Goal: Transaction & Acquisition: Purchase product/service

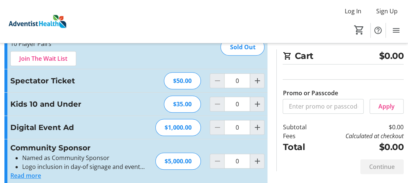
scroll to position [148, 0]
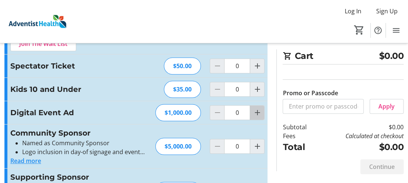
click at [259, 110] on mat-icon "Increment by one" at bounding box center [257, 112] width 9 height 9
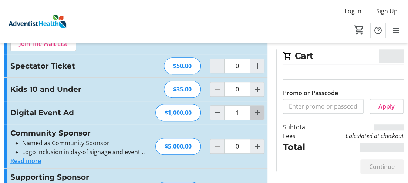
click at [258, 110] on mat-icon "Increment by one" at bounding box center [257, 112] width 9 height 9
type input "2"
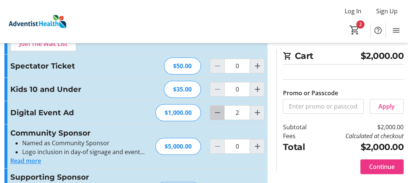
click at [217, 110] on mat-icon "Decrement by one" at bounding box center [217, 112] width 9 height 9
type input "1"
click at [218, 111] on mat-icon "Decrement by one" at bounding box center [217, 112] width 9 height 9
type input "0"
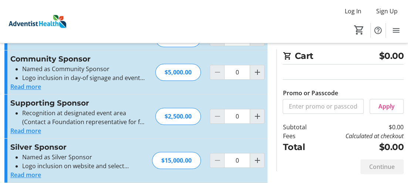
scroll to position [0, 0]
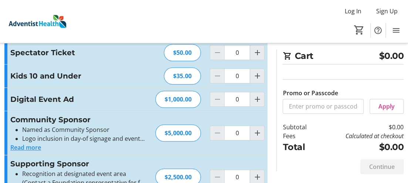
scroll to position [185, 0]
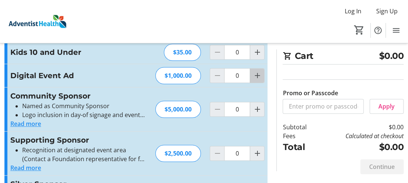
click at [258, 75] on mat-icon "Increment by one" at bounding box center [257, 75] width 9 height 9
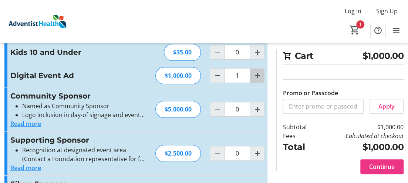
click at [256, 72] on mat-icon "Increment by one" at bounding box center [257, 75] width 9 height 9
type input "2"
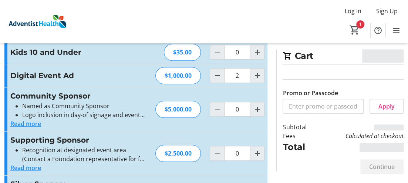
type input "2"
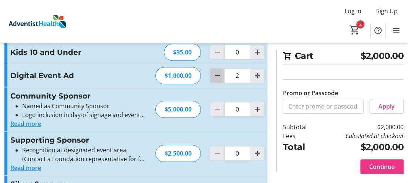
click at [215, 75] on mat-icon "Decrement by one" at bounding box center [217, 75] width 9 height 9
type input "1"
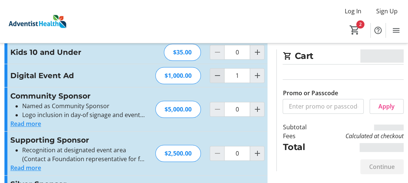
type input "1"
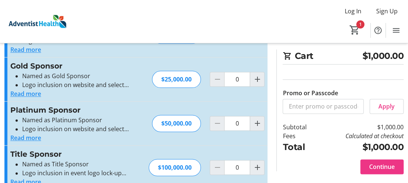
scroll to position [359, 0]
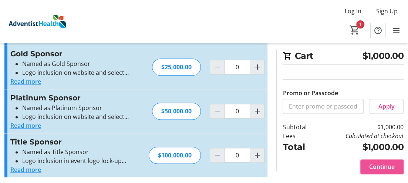
click at [376, 166] on span "Continue" at bounding box center [382, 166] width 26 height 9
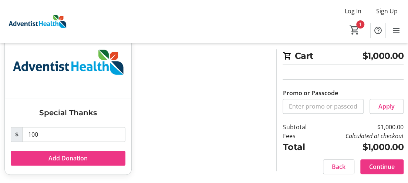
scroll to position [57, 0]
click at [371, 165] on span "Continue" at bounding box center [382, 166] width 26 height 9
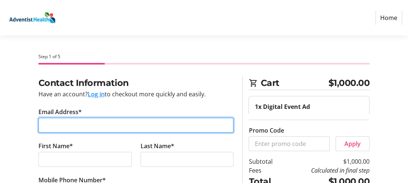
click at [45, 121] on input "Email Address*" at bounding box center [135, 125] width 195 height 15
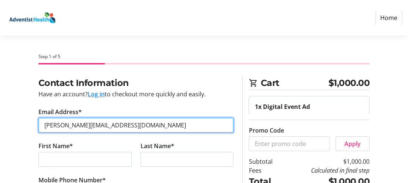
type input "rifenbark@aol.com"
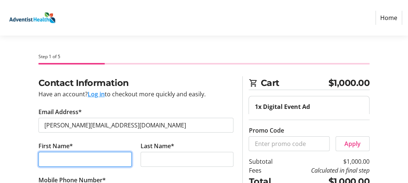
click at [50, 158] on input "First Name*" at bounding box center [84, 159] width 93 height 15
type input "Sandra"
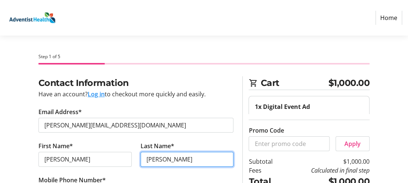
type input "Schultz"
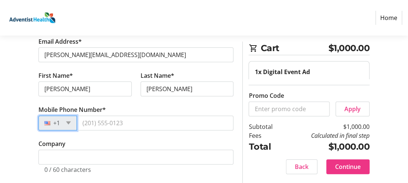
scroll to position [77, 0]
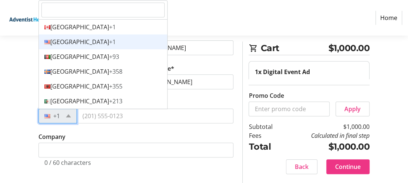
drag, startPoint x: 62, startPoint y: 111, endPoint x: 62, endPoint y: 114, distance: 3.7
click at [62, 112] on div "+1" at bounding box center [57, 115] width 38 height 15
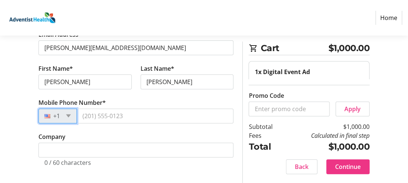
click at [62, 114] on div "+1" at bounding box center [57, 115] width 38 height 15
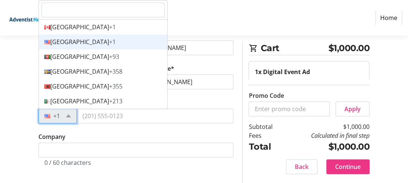
click at [62, 114] on div "+1" at bounding box center [57, 115] width 38 height 15
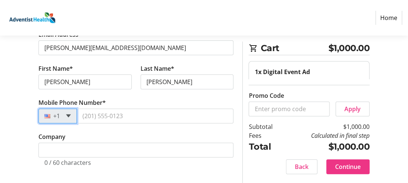
click at [68, 114] on span at bounding box center [68, 115] width 5 height 3
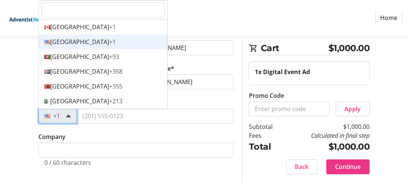
click at [68, 114] on span at bounding box center [68, 115] width 5 height 3
click at [68, 45] on div "United States +1" at bounding box center [103, 41] width 128 height 15
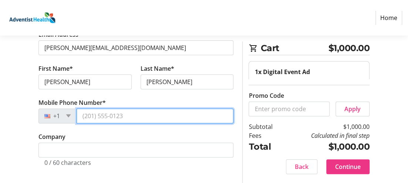
click at [89, 115] on input "Mobile Phone Number*" at bounding box center [155, 115] width 157 height 15
type input "(818) 243-3284"
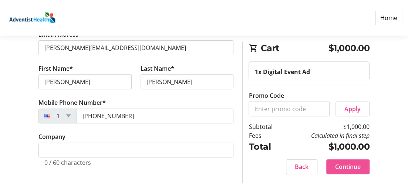
click at [340, 163] on span "Continue" at bounding box center [348, 166] width 26 height 9
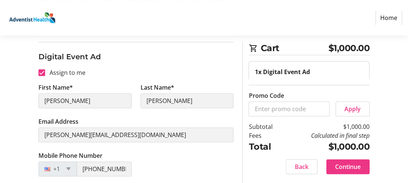
scroll to position [111, 0]
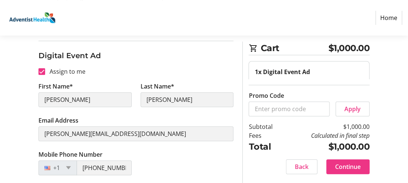
click at [328, 147] on td "$1,000.00" at bounding box center [327, 146] width 86 height 13
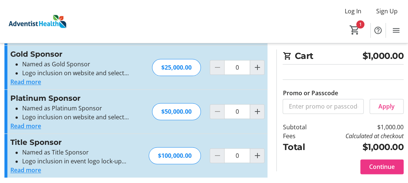
scroll to position [359, 0]
click at [379, 168] on span "Continue" at bounding box center [382, 166] width 26 height 9
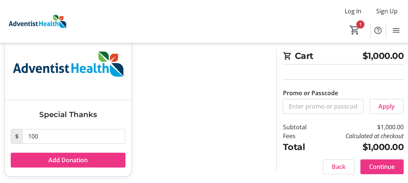
scroll to position [57, 0]
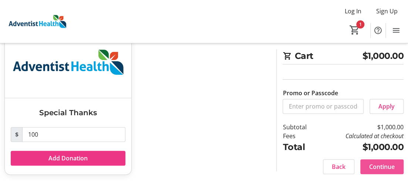
click at [366, 165] on span at bounding box center [382, 167] width 43 height 18
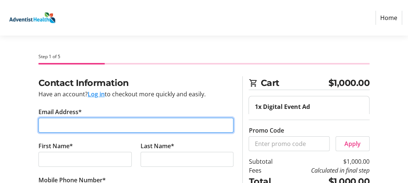
click at [48, 127] on input "Email Address*" at bounding box center [135, 125] width 195 height 15
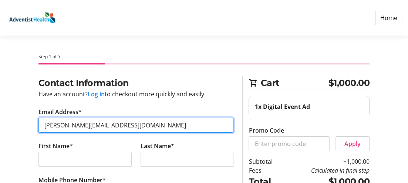
type input "rifenbark@aol.com"
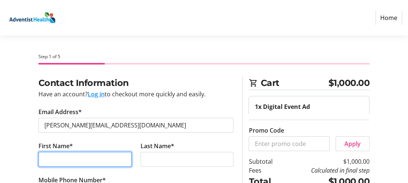
click at [47, 161] on input "First Name*" at bounding box center [84, 159] width 93 height 15
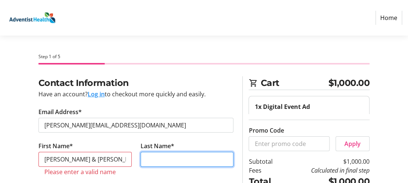
click at [155, 159] on input "Last Name*" at bounding box center [187, 159] width 93 height 15
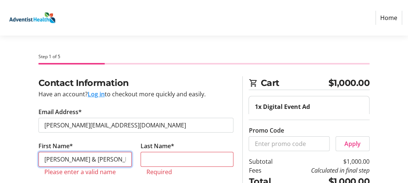
click at [66, 158] on input "Doug & Sandra" at bounding box center [84, 159] width 93 height 15
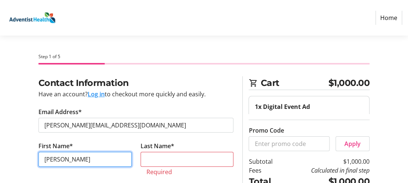
type input "Sandra"
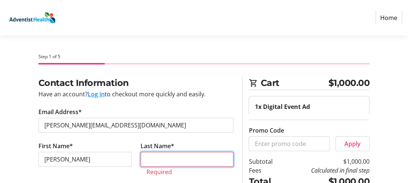
click at [148, 160] on input "Last Name*" at bounding box center [187, 159] width 93 height 15
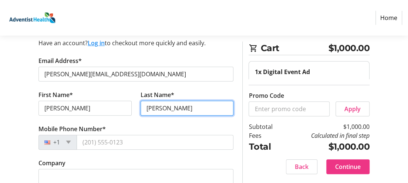
scroll to position [74, 0]
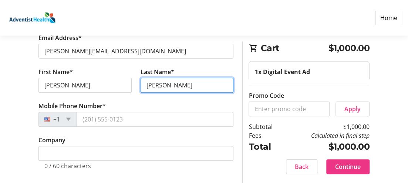
type input "Schultz"
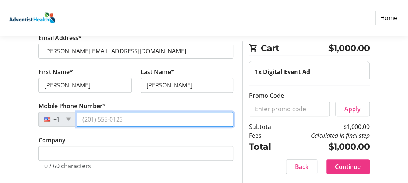
click at [86, 116] on input "Mobile Phone Number*" at bounding box center [155, 119] width 157 height 15
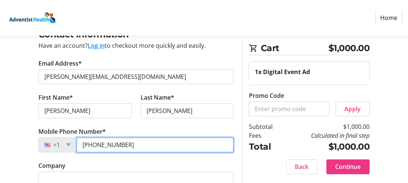
scroll to position [37, 0]
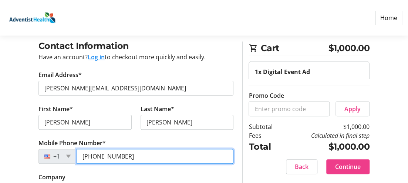
type input "(818) 243-3284"
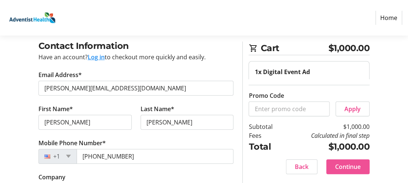
click at [349, 164] on span "Continue" at bounding box center [348, 166] width 26 height 9
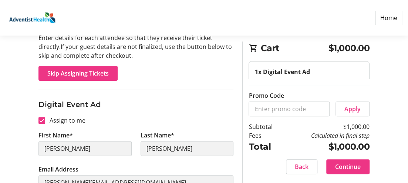
scroll to position [74, 0]
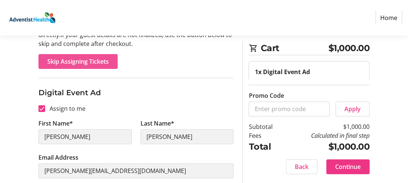
click at [89, 61] on span "Skip Assigning Tickets" at bounding box center [77, 61] width 61 height 9
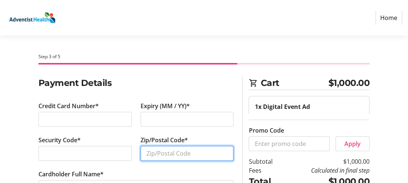
click at [147, 154] on input "Zip/Postal Code*" at bounding box center [187, 153] width 93 height 15
type input "91206"
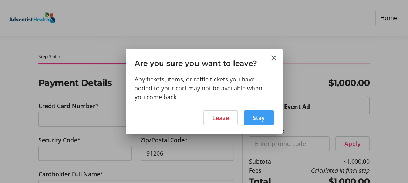
click at [260, 117] on span "Stay" at bounding box center [259, 117] width 12 height 9
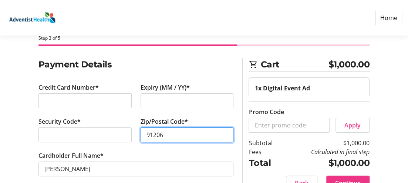
scroll to position [35, 0]
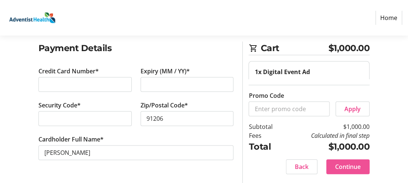
click at [350, 169] on span "Continue" at bounding box center [348, 166] width 26 height 9
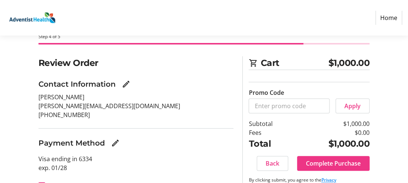
scroll to position [36, 0]
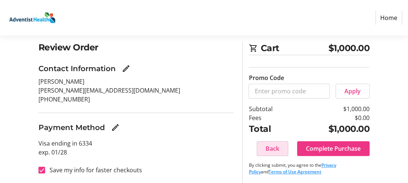
click at [275, 145] on span "Back" at bounding box center [273, 148] width 14 height 9
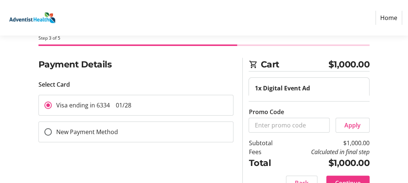
scroll to position [35, 0]
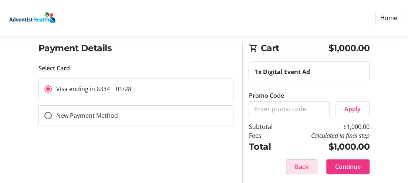
click at [296, 165] on span "Back" at bounding box center [302, 166] width 14 height 9
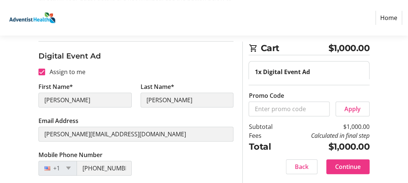
scroll to position [111, 0]
click at [348, 167] on span "Continue" at bounding box center [348, 166] width 26 height 9
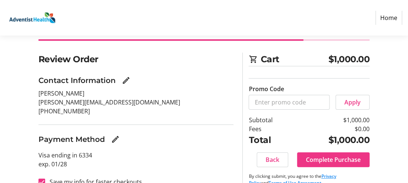
scroll to position [36, 0]
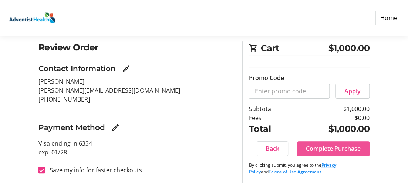
click at [319, 147] on span "Complete Purchase" at bounding box center [333, 148] width 55 height 9
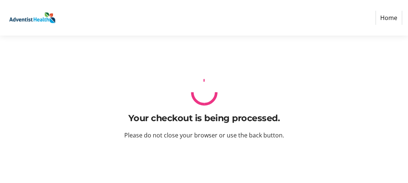
scroll to position [0, 0]
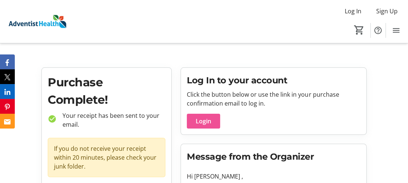
click at [204, 122] on span "Login" at bounding box center [204, 121] width 16 height 9
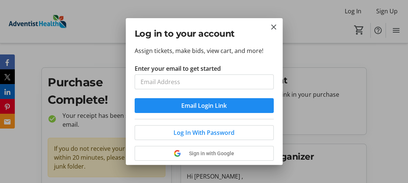
click at [151, 79] on input "Enter your email to get started" at bounding box center [204, 81] width 139 height 15
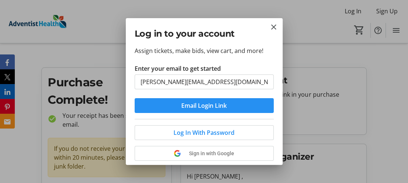
type input "rifenbark@aol.com"
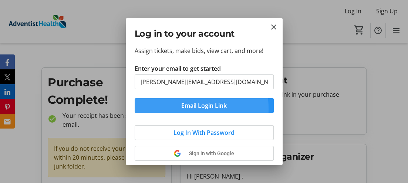
click at [161, 109] on span "submit" at bounding box center [204, 106] width 139 height 18
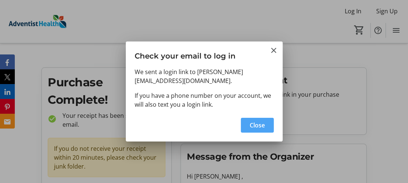
click at [253, 121] on span "Close" at bounding box center [257, 125] width 15 height 9
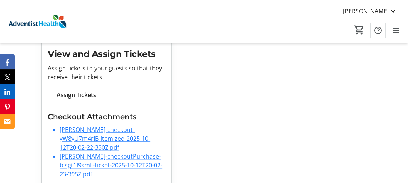
scroll to position [269, 0]
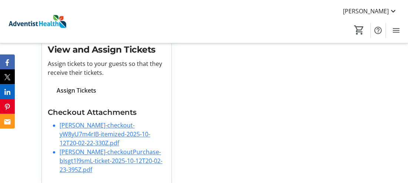
click at [91, 121] on link "Sandra-Schultz-checkout-yW8yU7m4rIB-itemized-2025-10-12T20-02-22-330Z.pdf" at bounding box center [105, 134] width 91 height 26
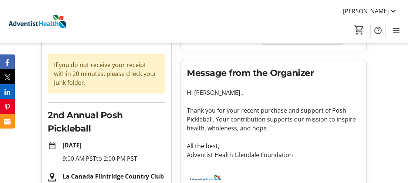
scroll to position [10, 0]
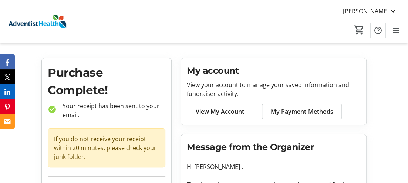
click at [219, 113] on span "View My Account" at bounding box center [220, 111] width 48 height 9
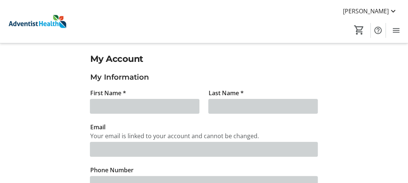
type input "Sandy"
type input "Schultz"
type input "rifenbark@aol.com"
